Goal: Task Accomplishment & Management: Use online tool/utility

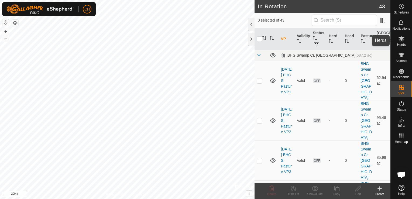
click at [401, 43] on span "Herds" at bounding box center [401, 44] width 9 height 3
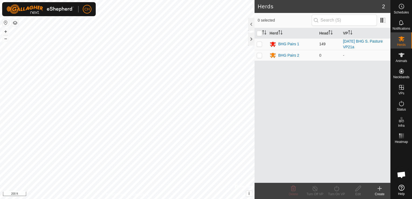
click at [260, 44] on p-checkbox at bounding box center [259, 44] width 5 height 4
checkbox input "true"
click at [336, 189] on icon at bounding box center [336, 188] width 7 height 6
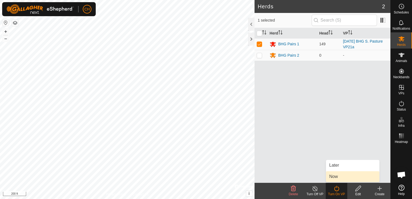
click at [343, 179] on link "Now" at bounding box center [352, 176] width 53 height 11
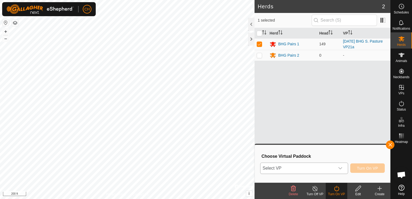
click at [342, 170] on icon "dropdown trigger" at bounding box center [340, 168] width 4 height 4
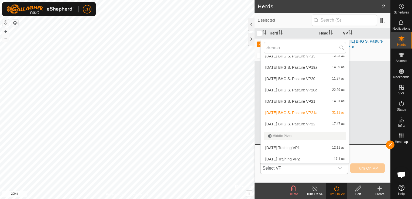
scroll to position [403, 0]
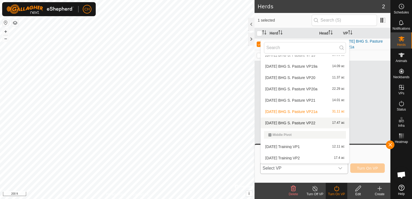
click at [316, 121] on li "[DATE] BHG S. Pasture VP22 17.47 ac" at bounding box center [305, 123] width 88 height 11
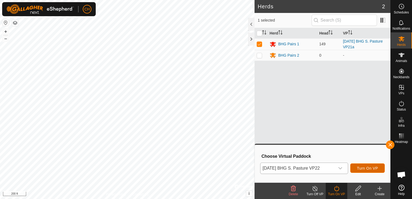
click at [364, 168] on span "Turn On VP" at bounding box center [367, 168] width 21 height 4
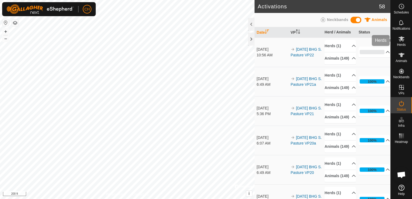
click at [402, 42] on es-mob-svg-icon at bounding box center [401, 38] width 10 height 9
